Goal: Check status: Check status

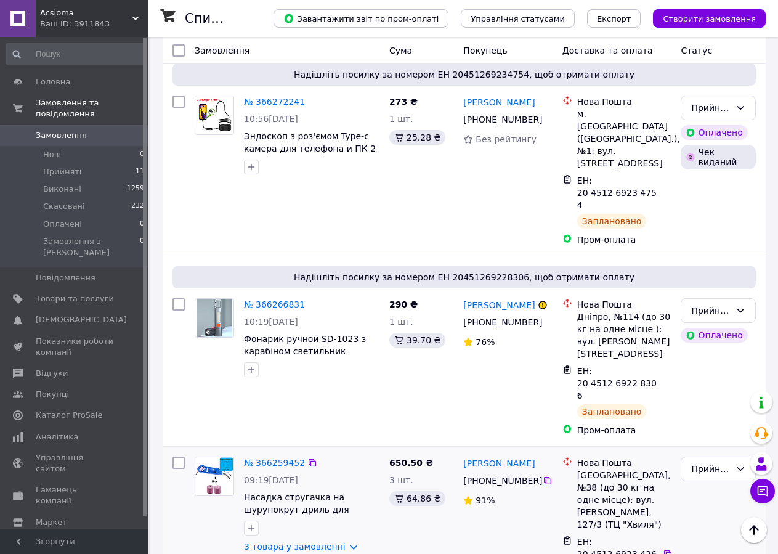
scroll to position [431, 0]
click at [273, 458] on link "№ 366259452" at bounding box center [274, 463] width 61 height 10
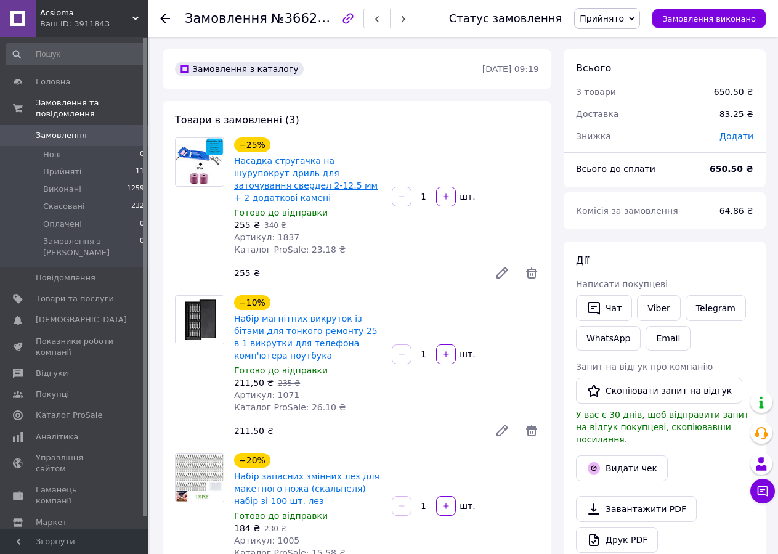
click at [302, 168] on link "Насадка стругачка на шурупокрут дриль для заточування свердел 2-12.5 мм + 2 дод…" at bounding box center [306, 179] width 144 height 47
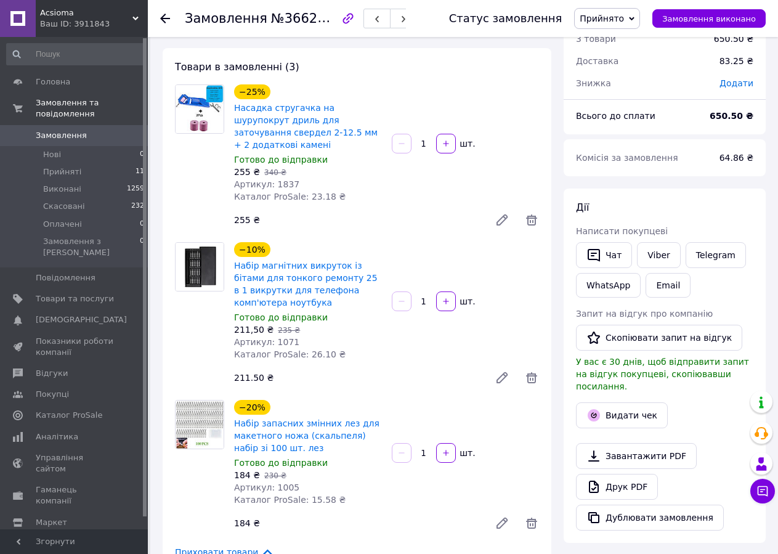
scroll to position [123, 0]
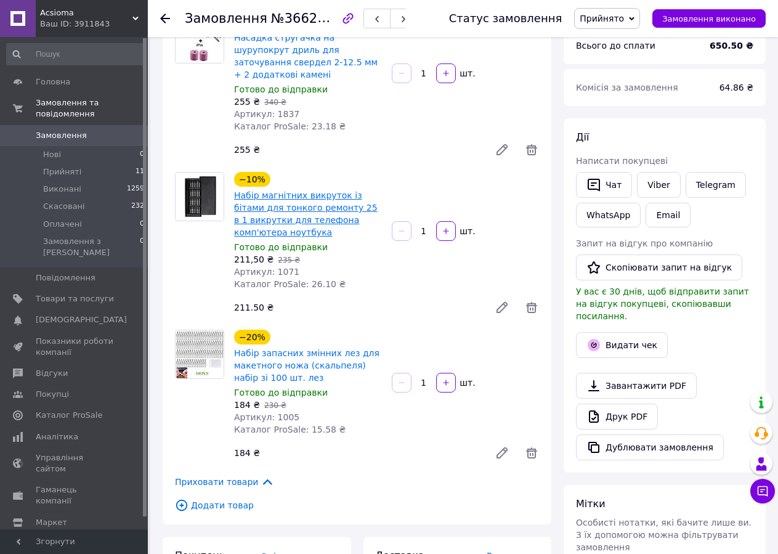
click at [290, 193] on link "Набір магнітних викруток із бітами для тонкого ремонту 25 в 1 викрутки для теле…" at bounding box center [306, 213] width 144 height 47
click at [65, 130] on span "Замовлення" at bounding box center [61, 135] width 51 height 11
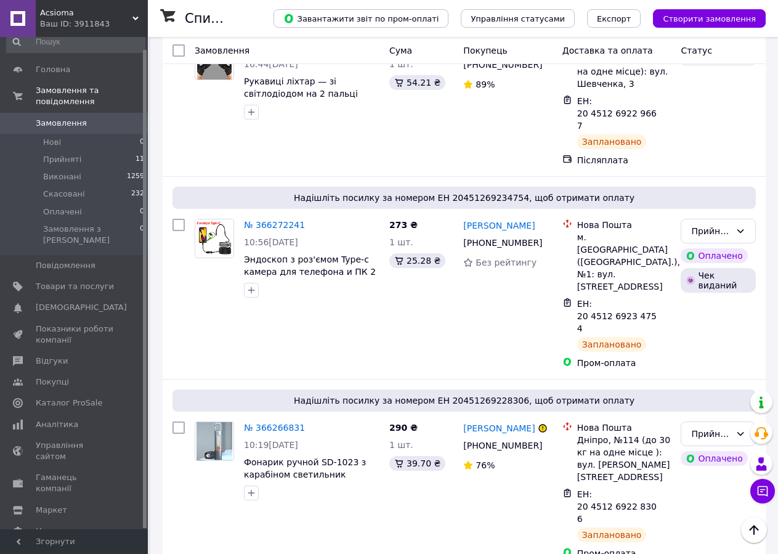
scroll to position [493, 0]
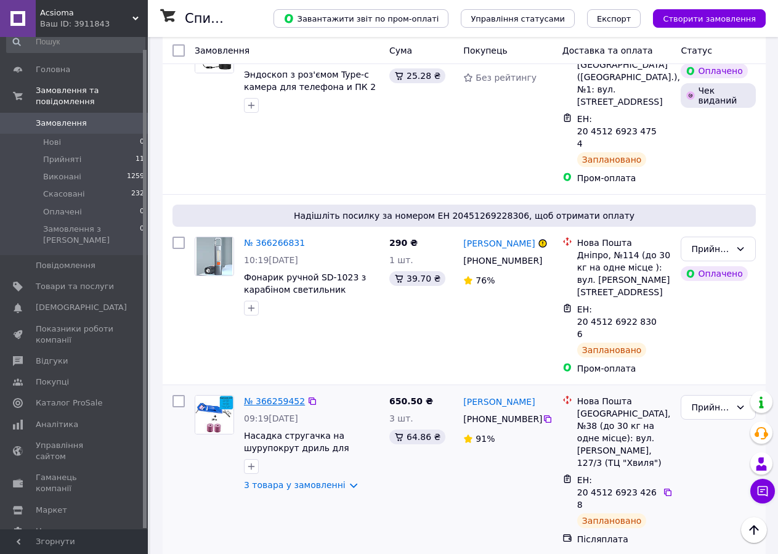
click at [272, 396] on link "№ 366259452" at bounding box center [274, 401] width 61 height 10
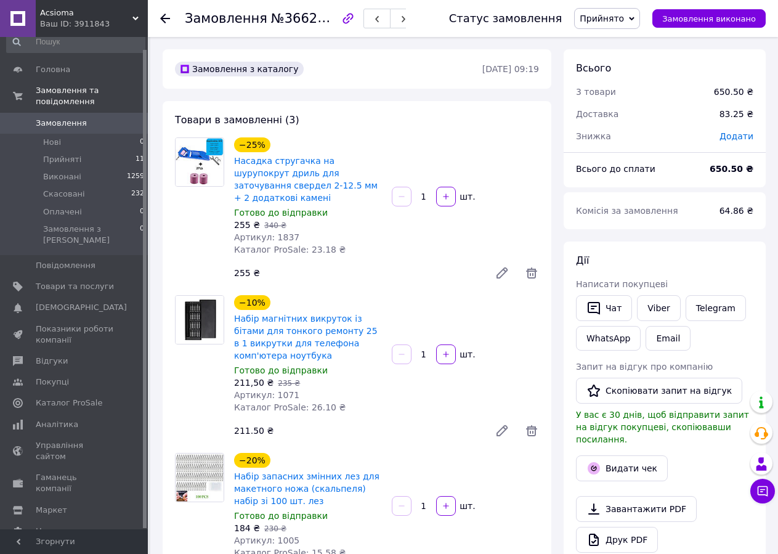
click at [45, 118] on link "Замовлення 0" at bounding box center [76, 123] width 152 height 21
